Goal: Task Accomplishment & Management: Manage account settings

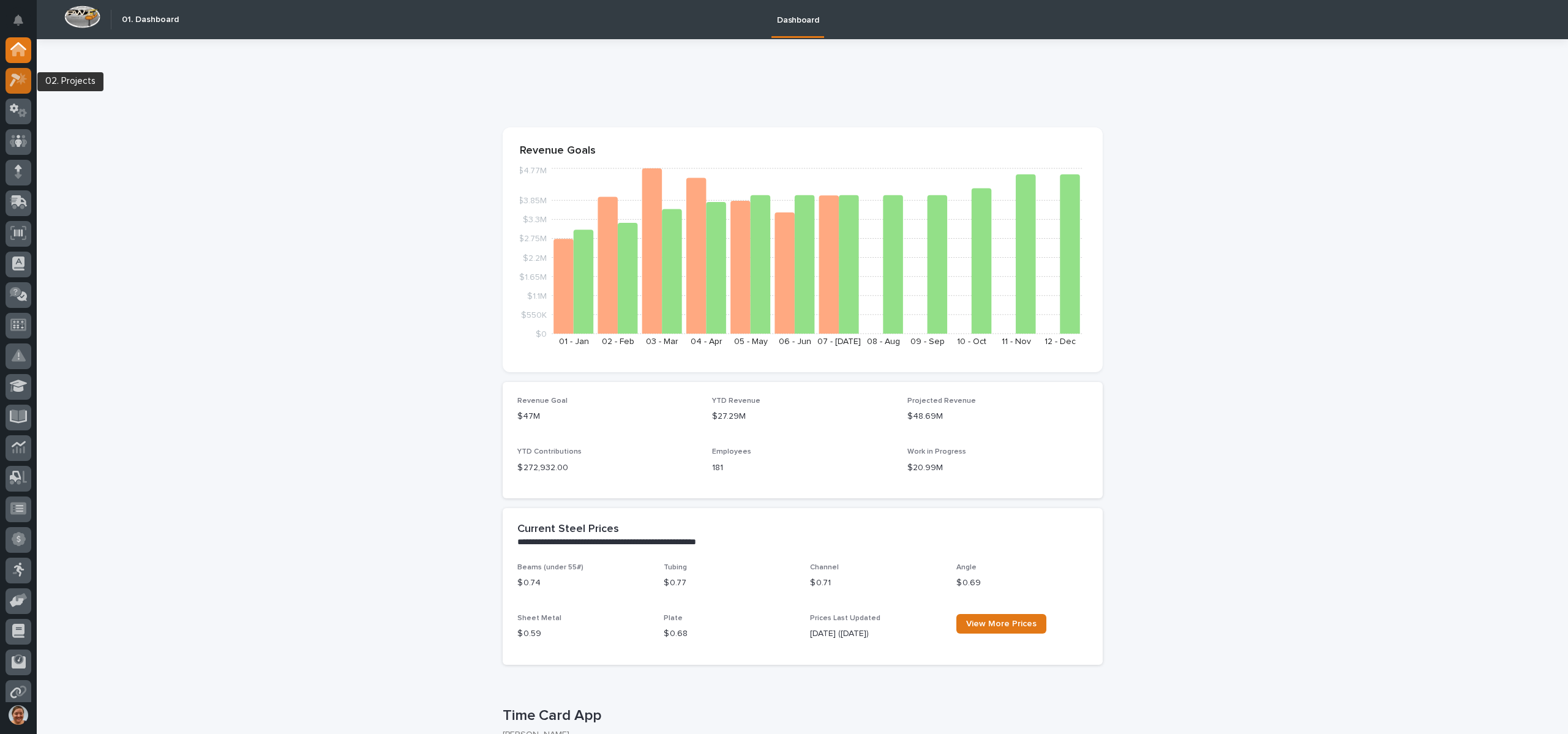
click at [18, 79] on icon at bounding box center [15, 80] width 11 height 14
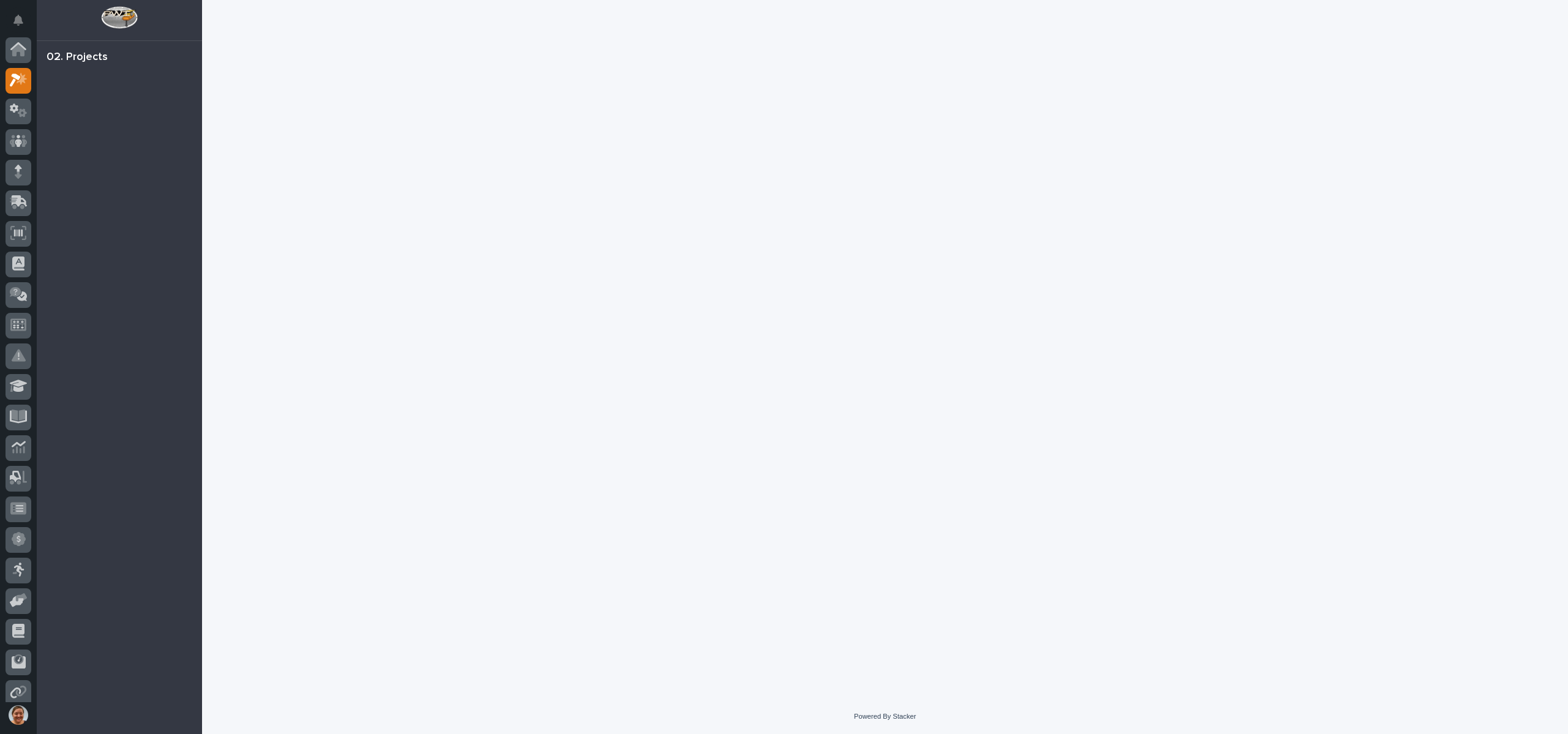
scroll to position [31, 0]
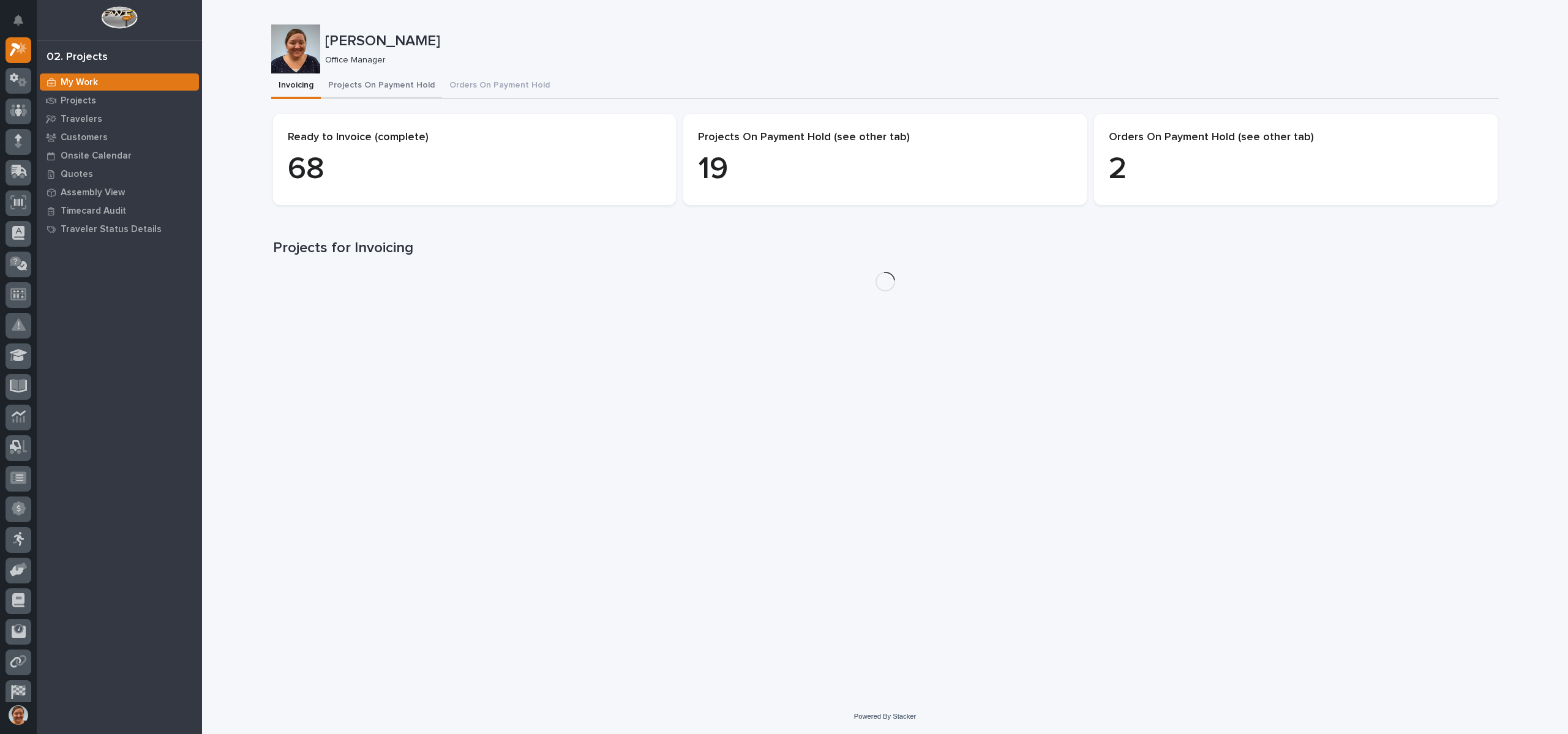
click at [359, 90] on button "Projects On Payment Hold" at bounding box center [381, 86] width 121 height 26
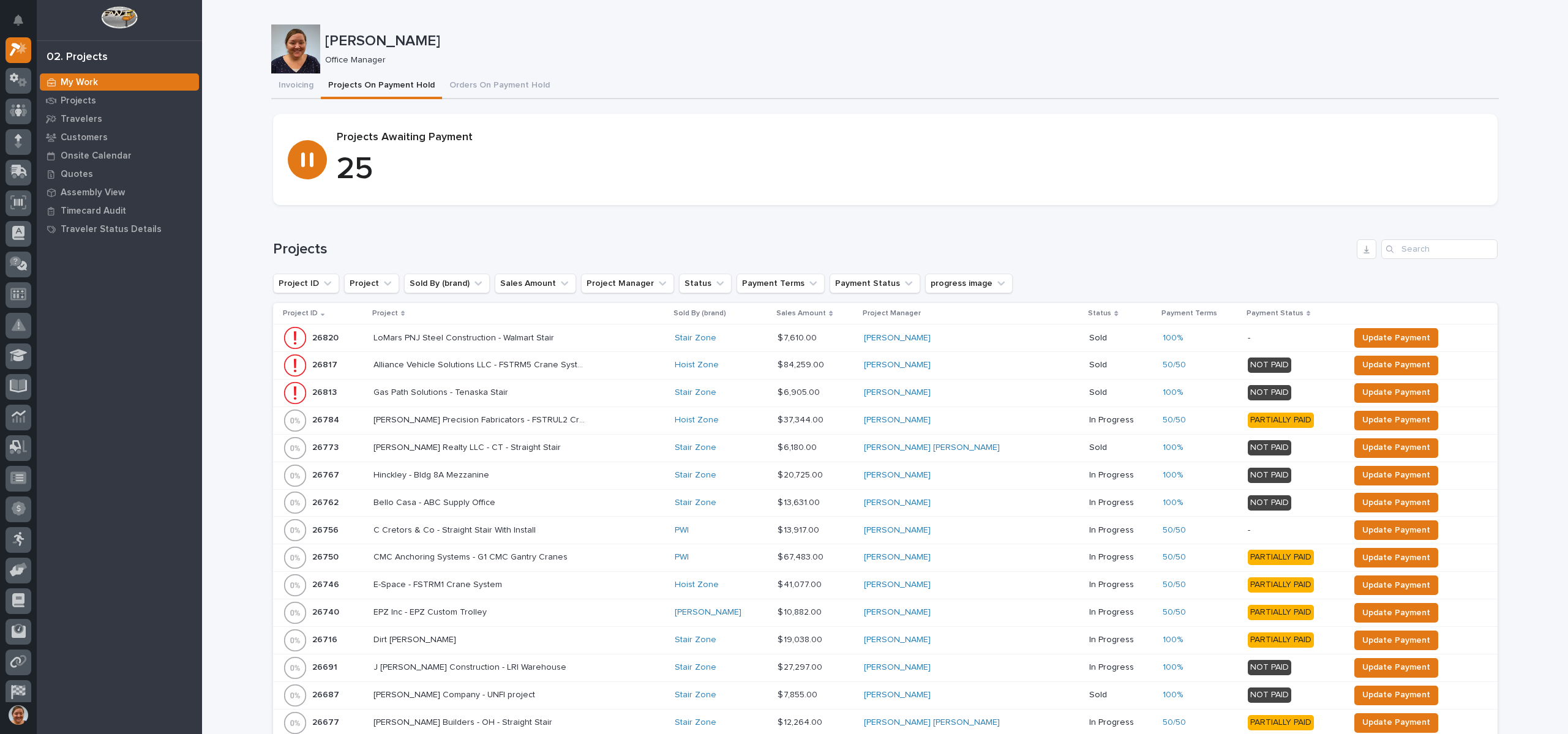
click at [394, 311] on p "Project" at bounding box center [385, 313] width 26 height 14
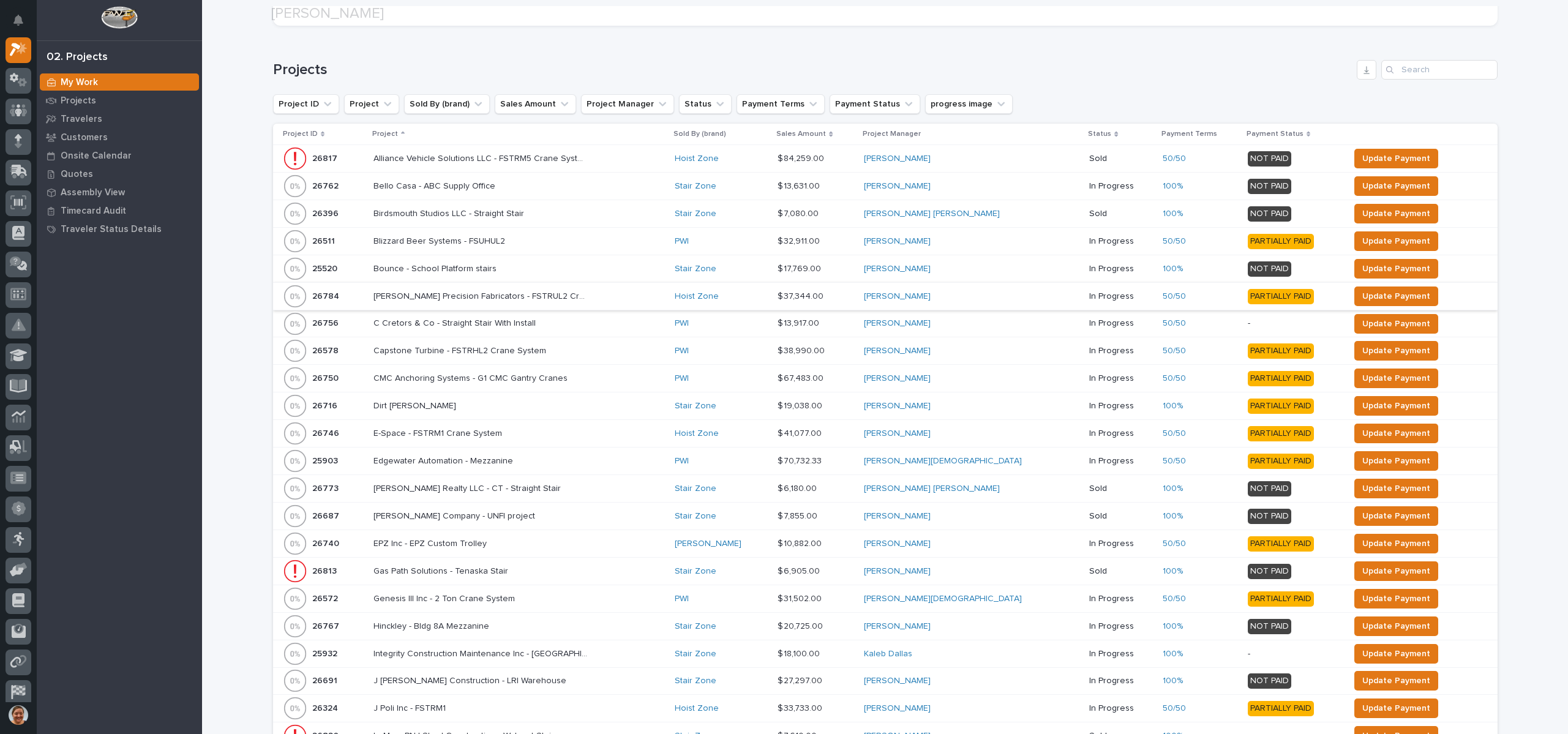
scroll to position [183, 0]
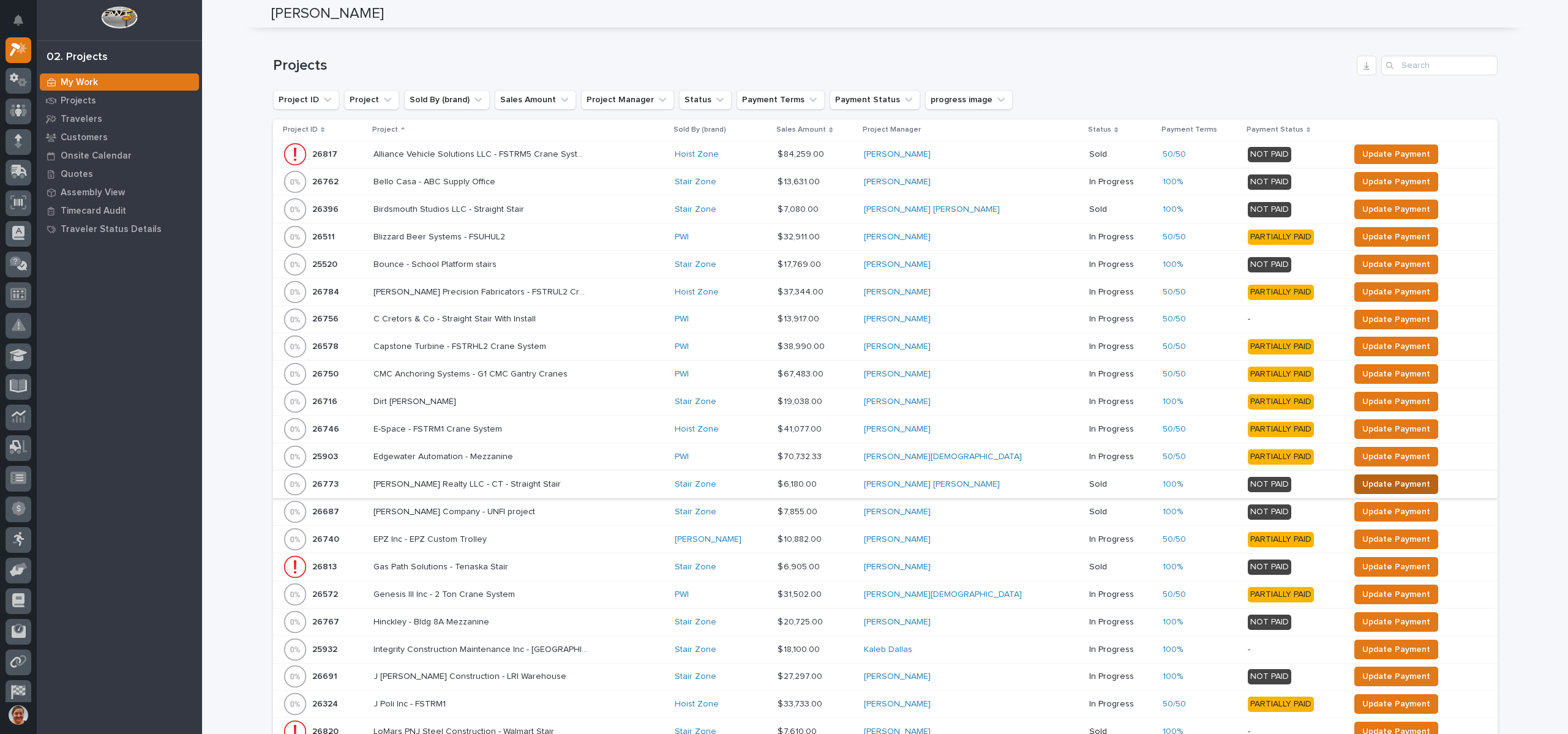
click at [1363, 487] on span "Update Payment" at bounding box center [1396, 484] width 68 height 14
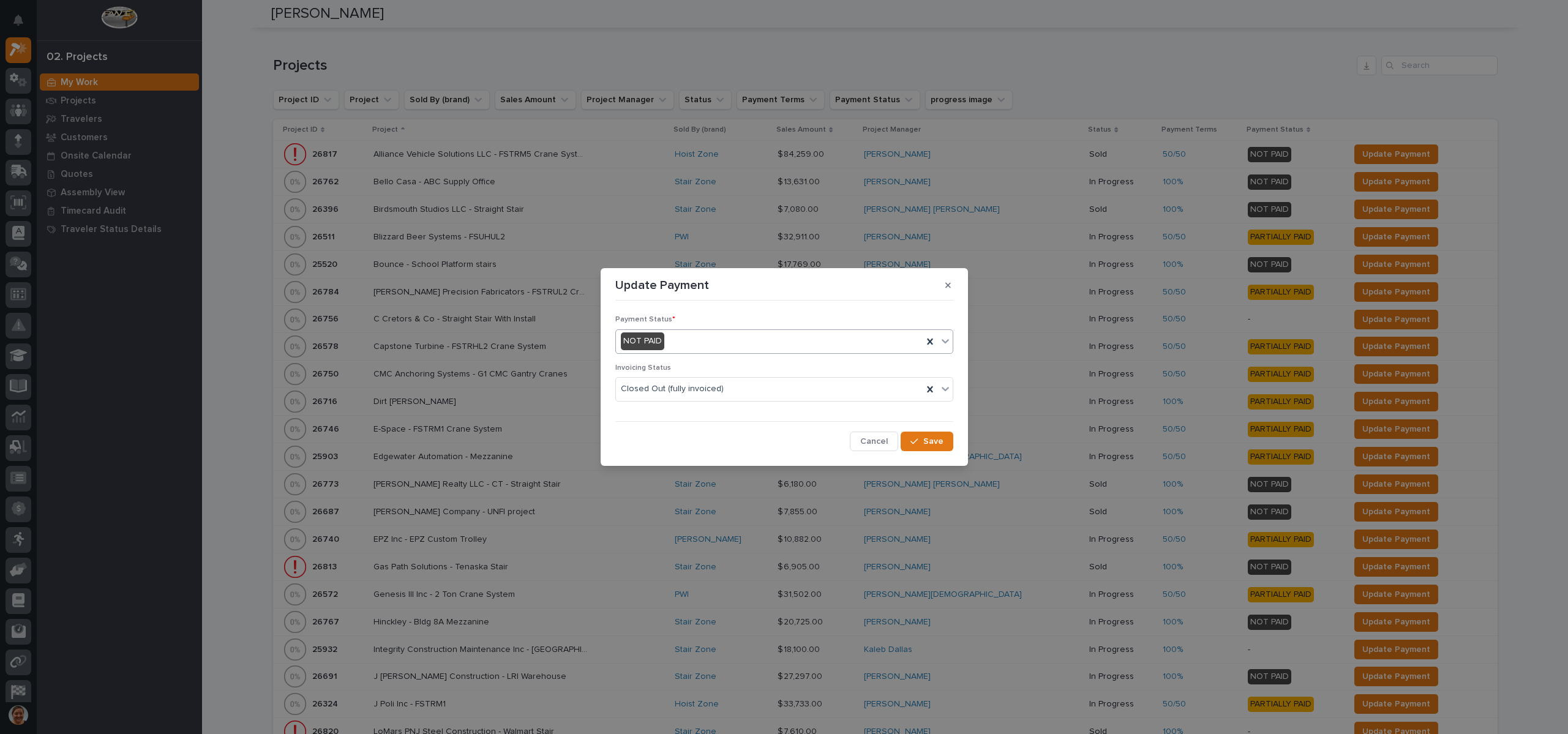
click at [675, 345] on div "NOT PAID" at bounding box center [769, 341] width 307 height 21
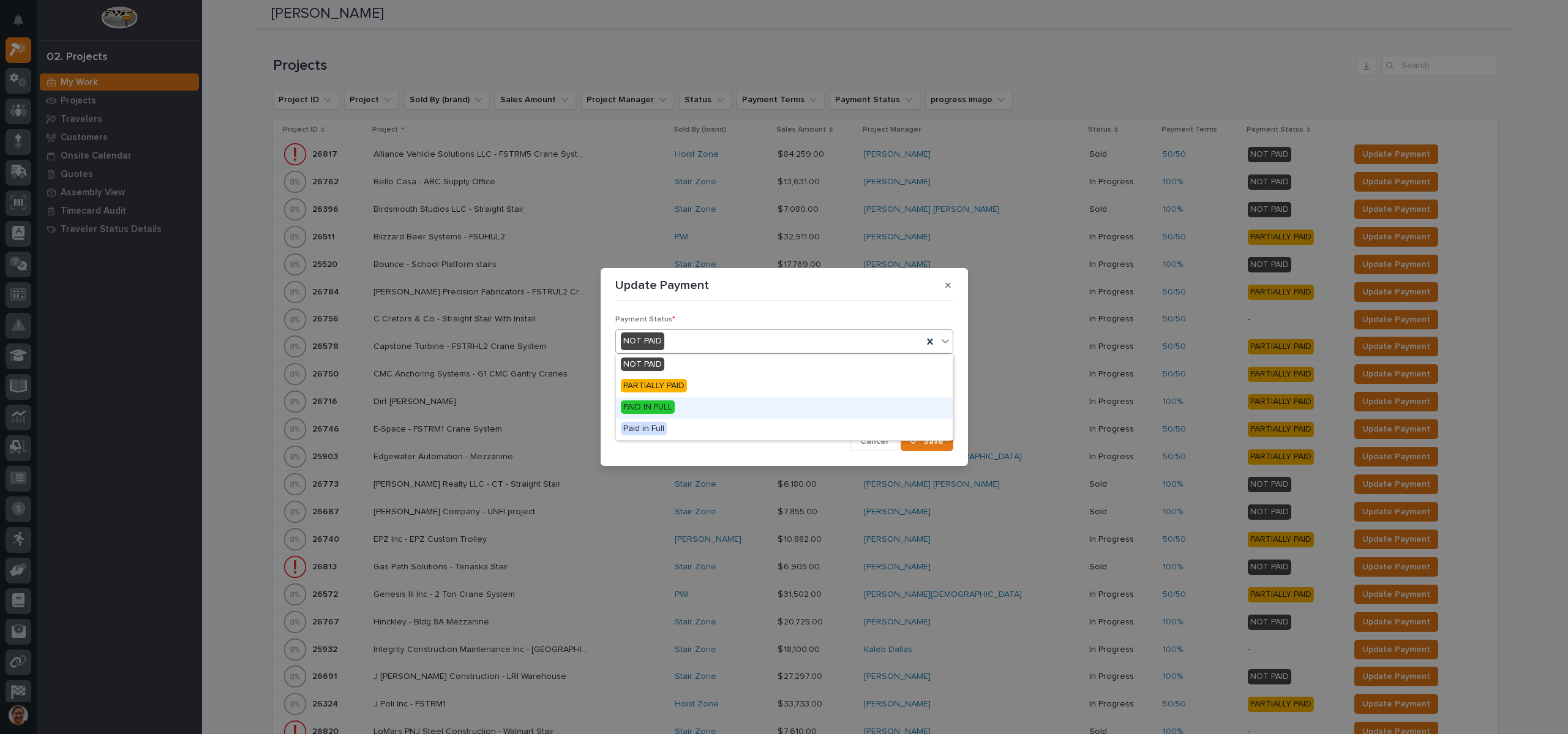
click at [648, 408] on span "PAID IN FULL" at bounding box center [647, 407] width 54 height 14
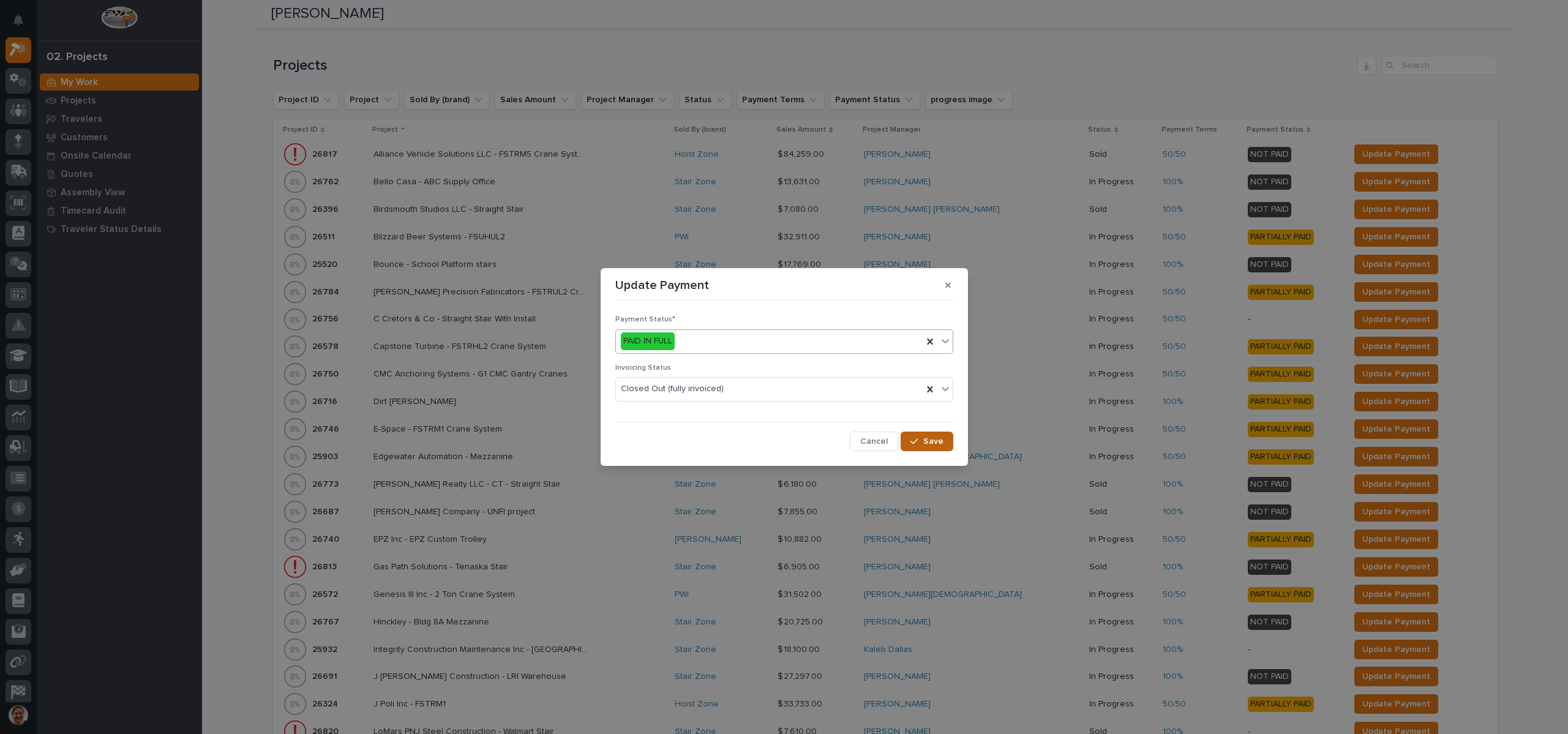
click at [933, 445] on span "Save" at bounding box center [934, 441] width 21 height 11
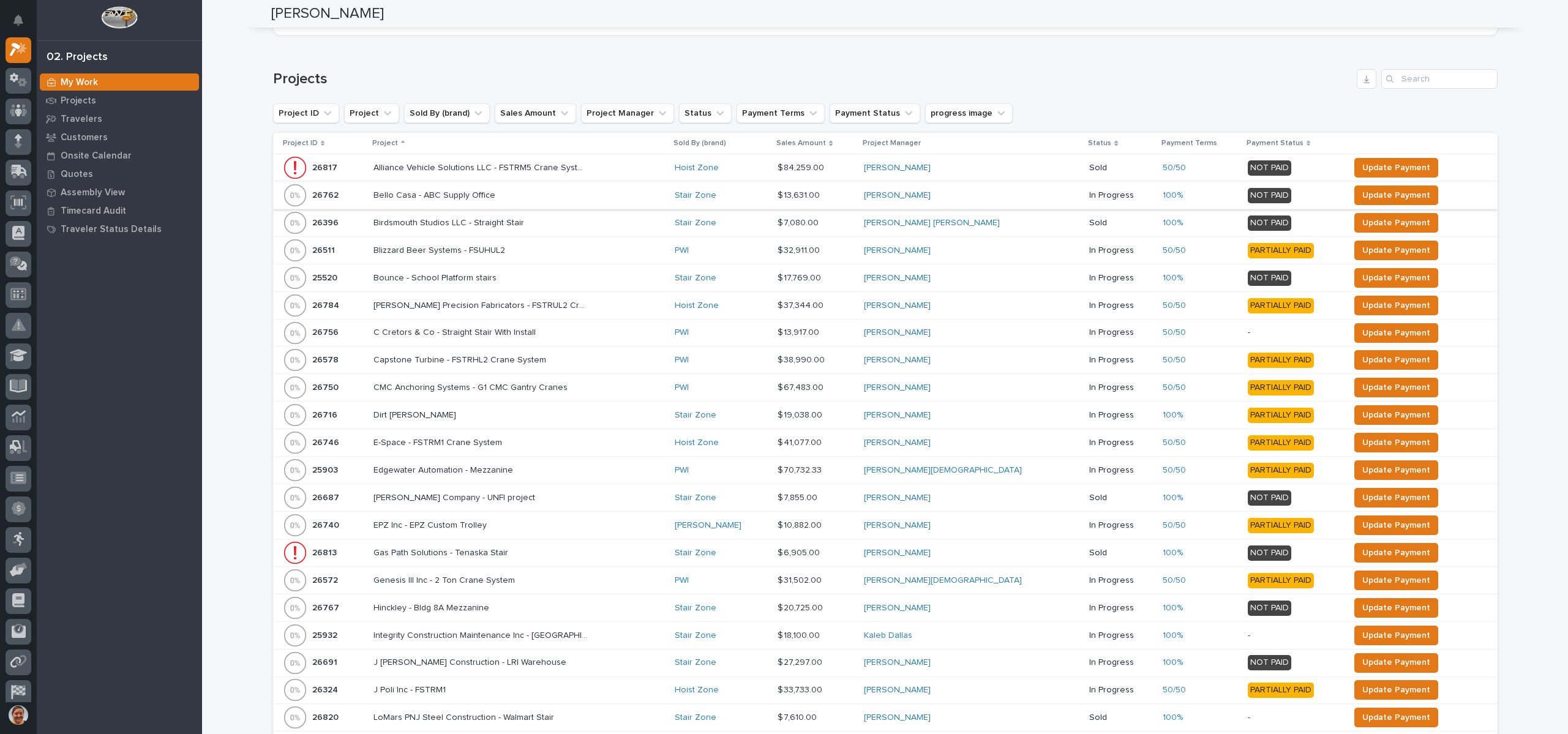
scroll to position [0, 0]
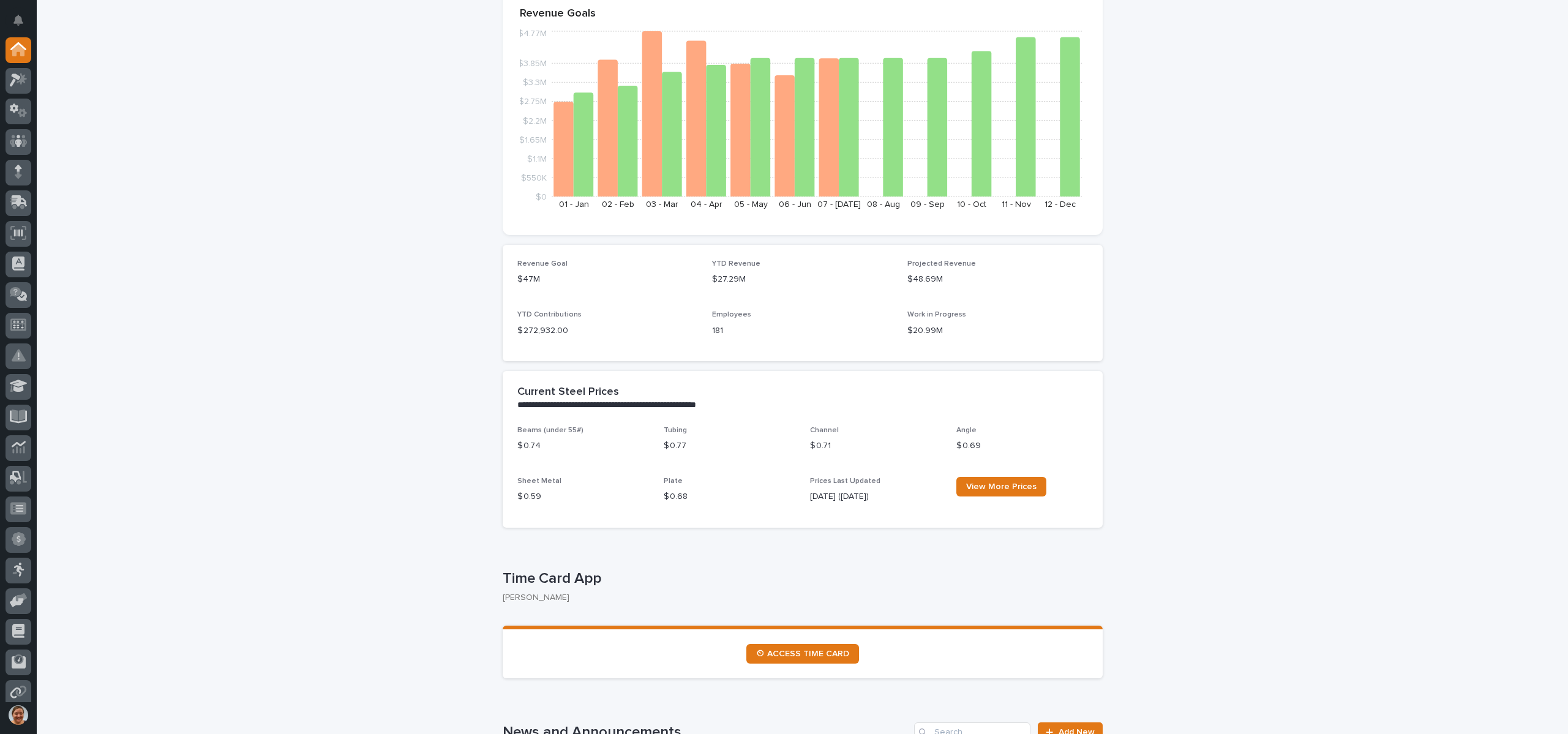
scroll to position [367, 0]
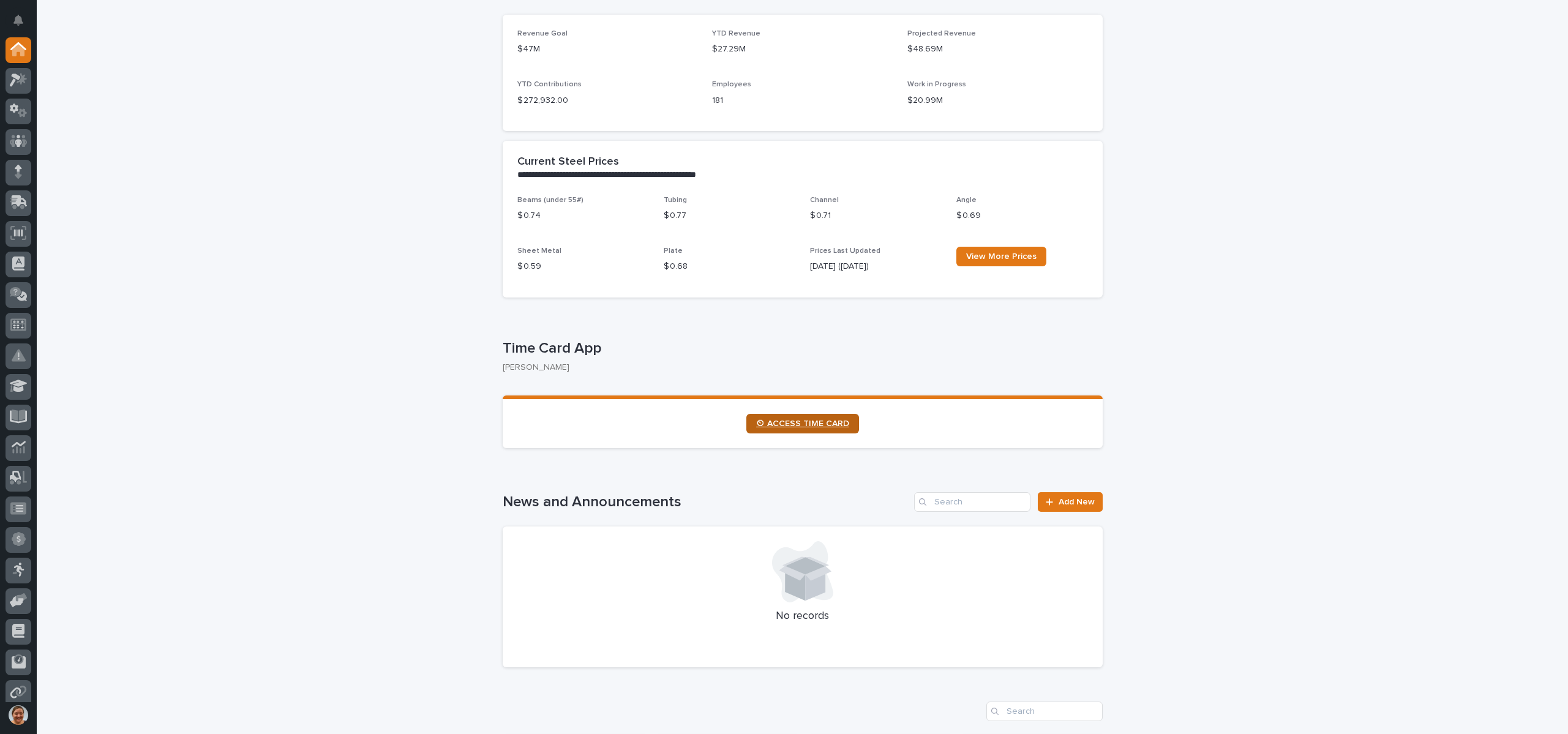
click at [771, 425] on span "⏲ ACCESS TIME CARD" at bounding box center [803, 423] width 93 height 9
